Goal: Information Seeking & Learning: Learn about a topic

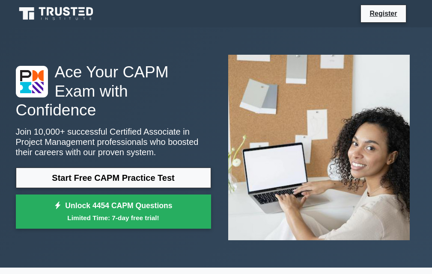
click at [56, 31] on div "Ace Your CAPM Exam with Confidence Join 10,000+ successful Certified Associate …" at bounding box center [216, 147] width 411 height 240
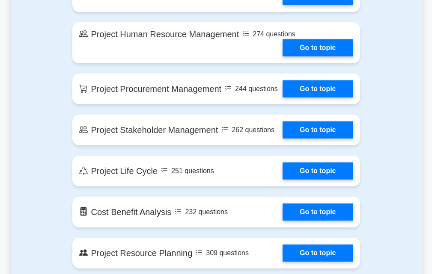
scroll to position [813, 0]
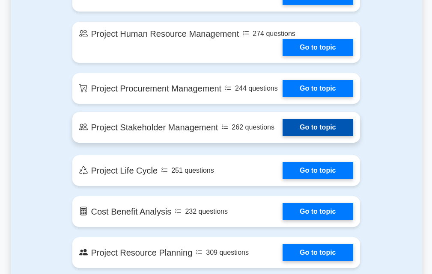
click at [306, 136] on link "Go to topic" at bounding box center [317, 127] width 70 height 17
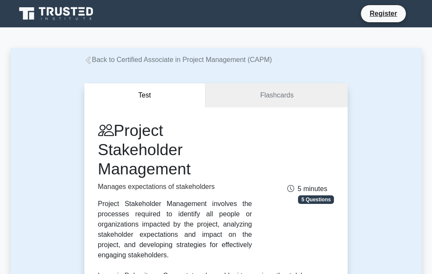
click at [135, 98] on button "Test" at bounding box center [145, 95] width 122 height 24
click at [140, 95] on button "Test" at bounding box center [145, 95] width 122 height 24
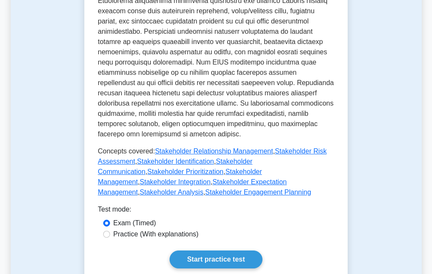
scroll to position [471, 0]
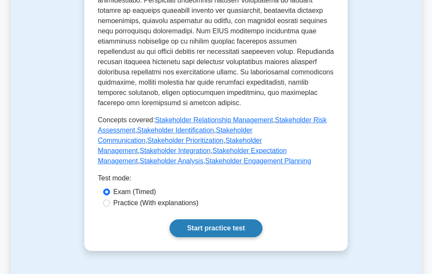
click at [201, 222] on link "Start practice test" at bounding box center [215, 229] width 93 height 18
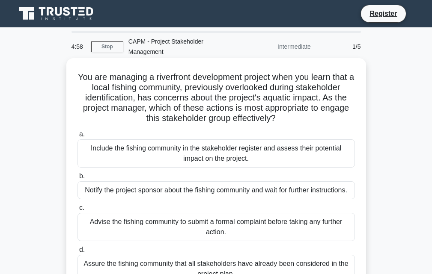
click at [166, 151] on div "Include the fishing community in the stakeholder register and assess their pote…" at bounding box center [215, 153] width 277 height 28
click at [77, 137] on input "a. Include the fishing community in the stakeholder register and assess their p…" at bounding box center [77, 135] width 0 height 6
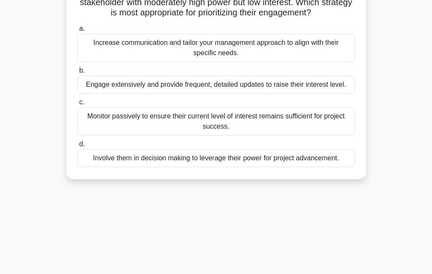
scroll to position [188, 0]
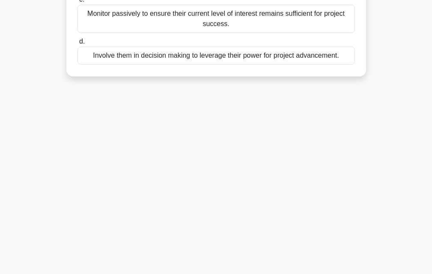
click at [115, 57] on div "Involve them in decision making to leverage their power for project advancement." at bounding box center [215, 56] width 277 height 18
click at [77, 44] on input "d. Involve them in decision making to leverage their power for project advancem…" at bounding box center [77, 42] width 0 height 6
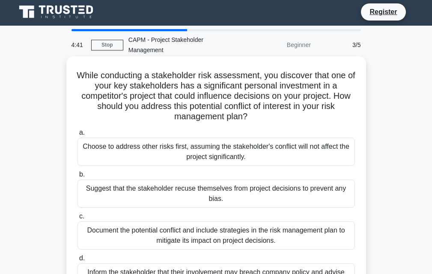
scroll to position [0, 0]
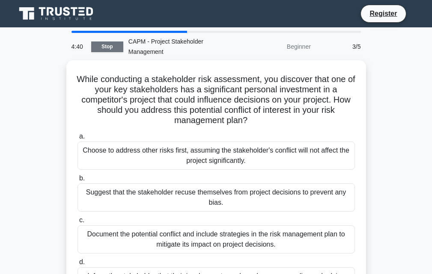
click at [108, 47] on link "Stop" at bounding box center [107, 47] width 32 height 11
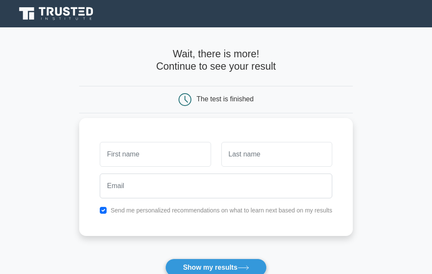
click at [135, 156] on input "text" at bounding box center [155, 154] width 111 height 25
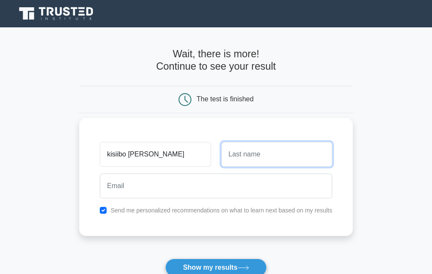
click at [248, 156] on input "text" at bounding box center [276, 154] width 111 height 25
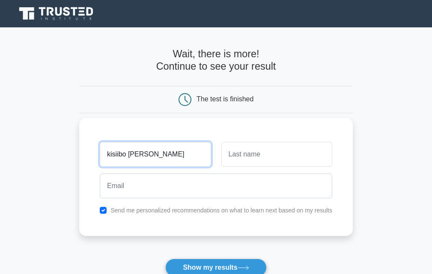
drag, startPoint x: 155, startPoint y: 148, endPoint x: 155, endPoint y: 154, distance: 5.6
click at [155, 149] on input "kisiibo joshua" at bounding box center [155, 154] width 111 height 25
type input "kisiibo"
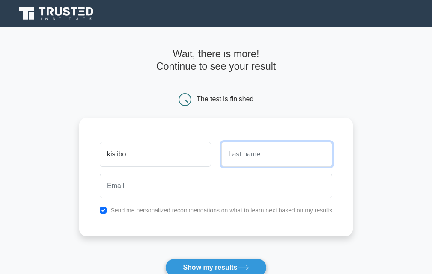
click at [283, 157] on input "text" at bounding box center [276, 154] width 111 height 25
type input "joshua"
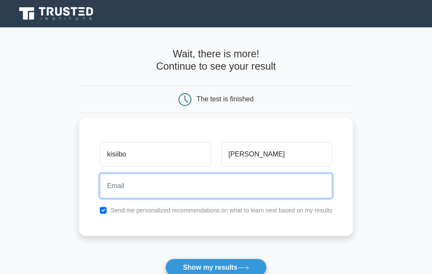
click at [148, 191] on input "email" at bounding box center [216, 186] width 232 height 25
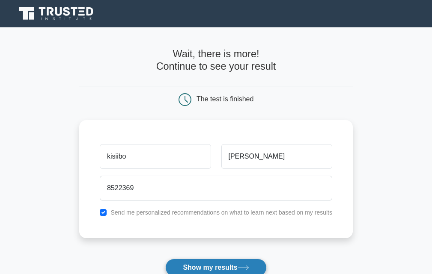
click at [251, 273] on button "Show my results" at bounding box center [215, 268] width 101 height 18
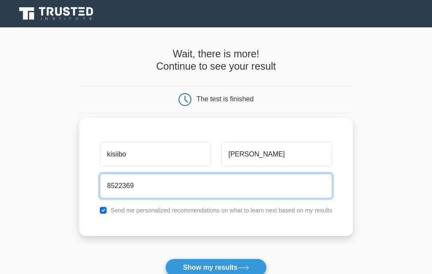
click at [140, 186] on input "8522369" at bounding box center [216, 186] width 232 height 25
type input "8"
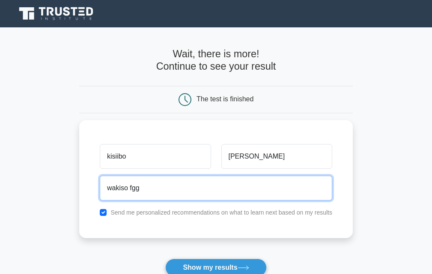
type input "wakiso fgg"
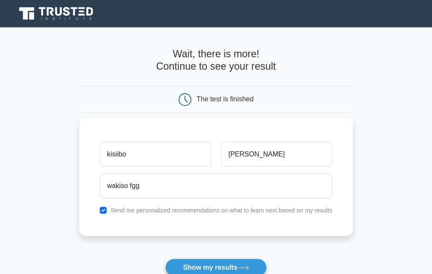
click at [173, 217] on div "kisiibo joshua wakiso fgg Send me personalized recommendations on what to learn…" at bounding box center [215, 177] width 273 height 118
